Goal: Find specific page/section: Find specific page/section

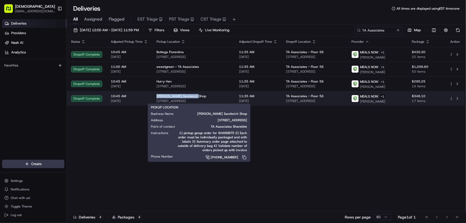
drag, startPoint x: 155, startPoint y: 95, endPoint x: 216, endPoint y: 113, distance: 64.2
click at [196, 96] on td "Bennett's Sandwich Shop 1348 Boylston St, Boston, MA 02115, USA" at bounding box center [193, 98] width 83 height 15
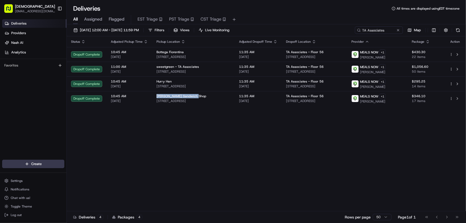
copy span "Bennett's Sandwich Shop"
